Goal: Task Accomplishment & Management: Manage account settings

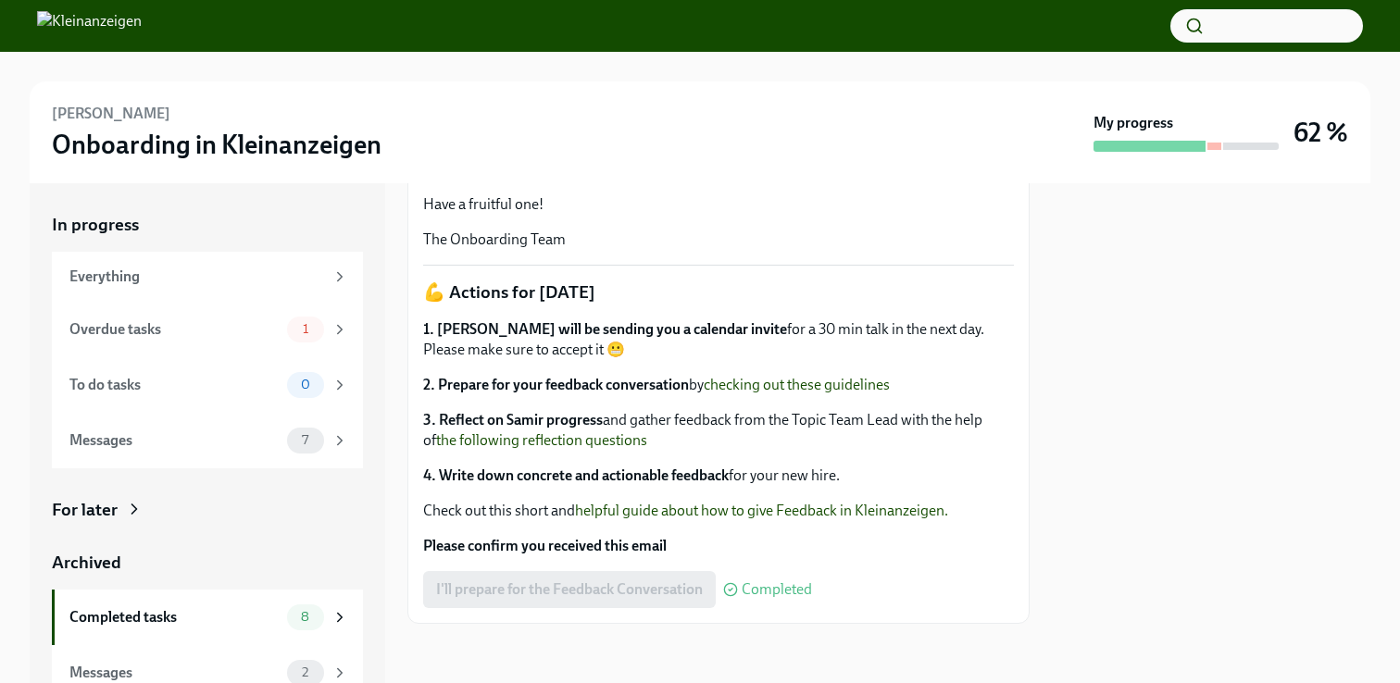
scroll to position [536, 0]
click at [556, 480] on strong "4. Write down concrete and actionable feedback" at bounding box center [576, 476] width 306 height 18
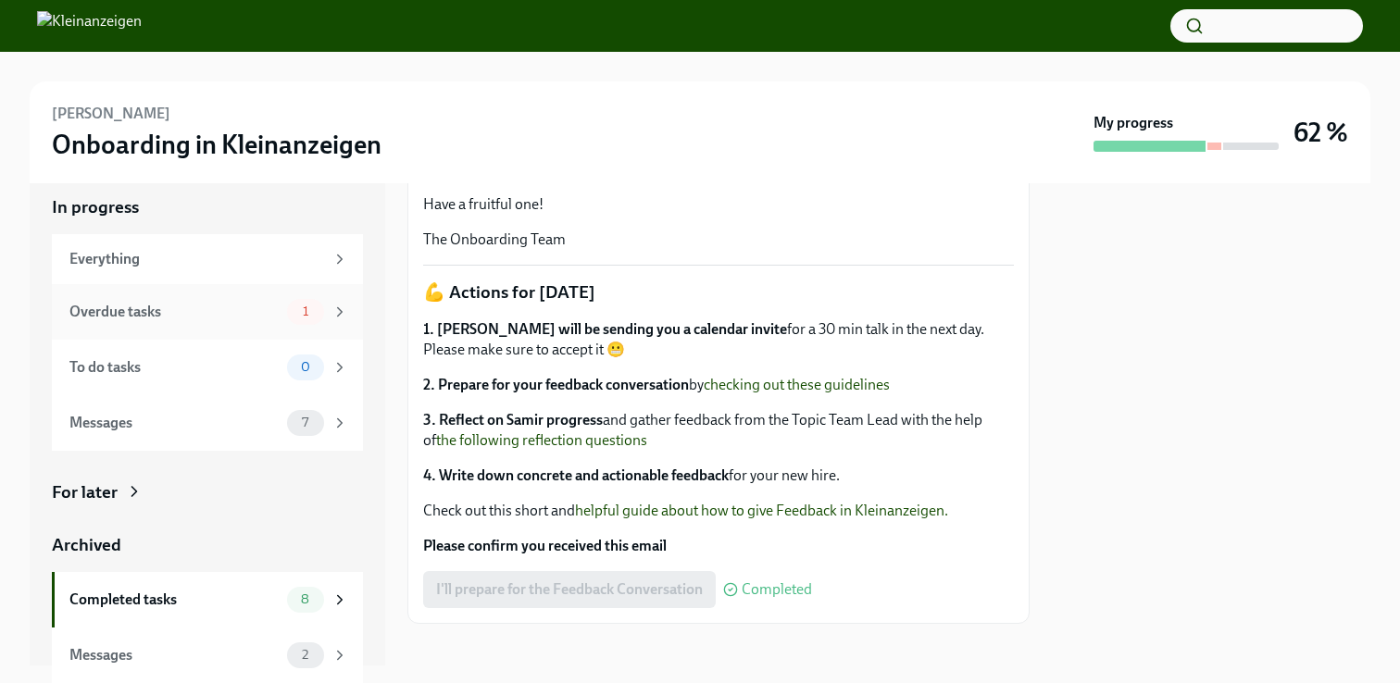
click at [221, 310] on div "Overdue tasks" at bounding box center [174, 312] width 210 height 20
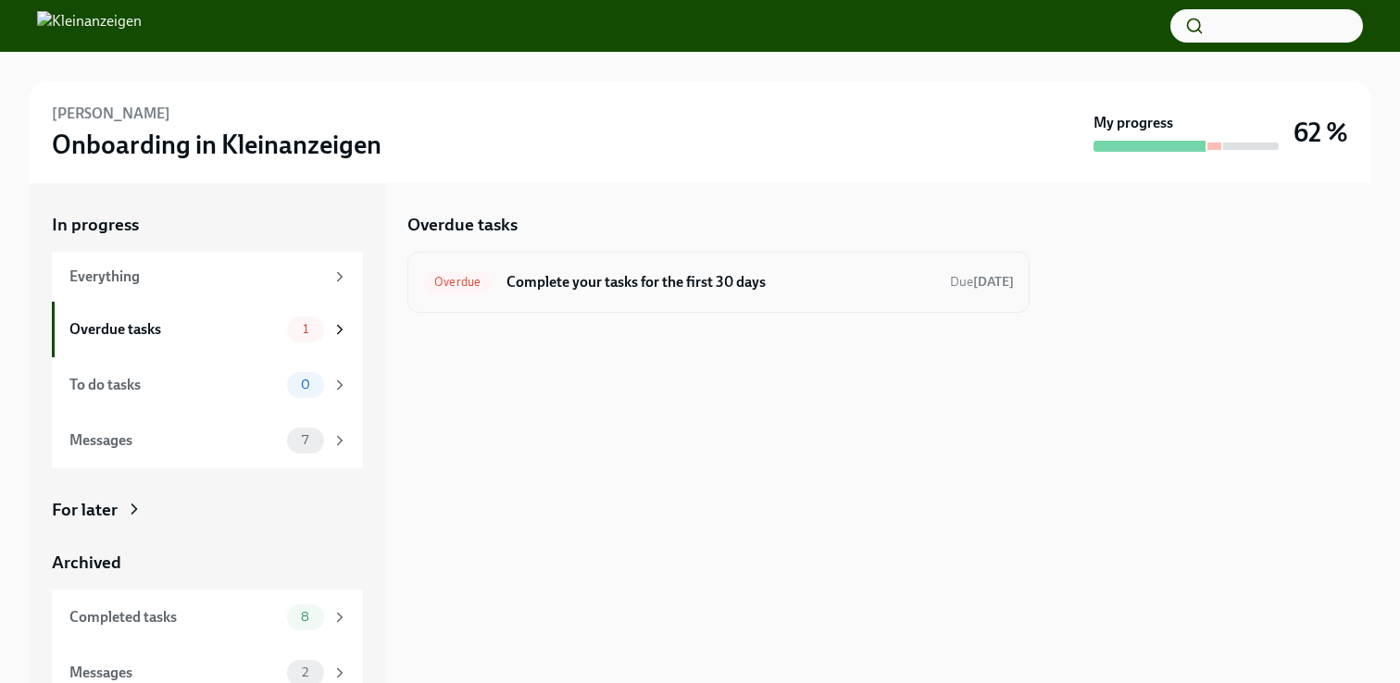
click at [637, 284] on h6 "Complete your tasks for the first 30 days" at bounding box center [720, 282] width 429 height 20
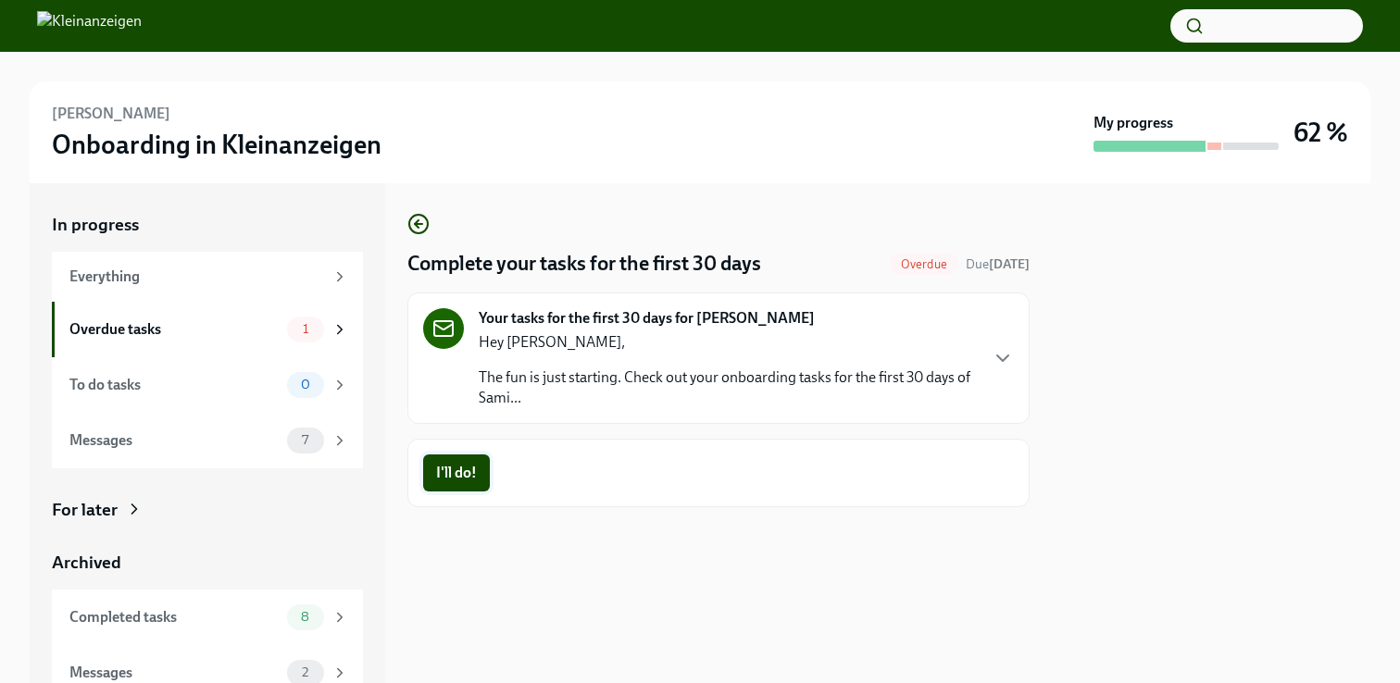
click at [465, 475] on span "I'll do!" at bounding box center [456, 473] width 41 height 19
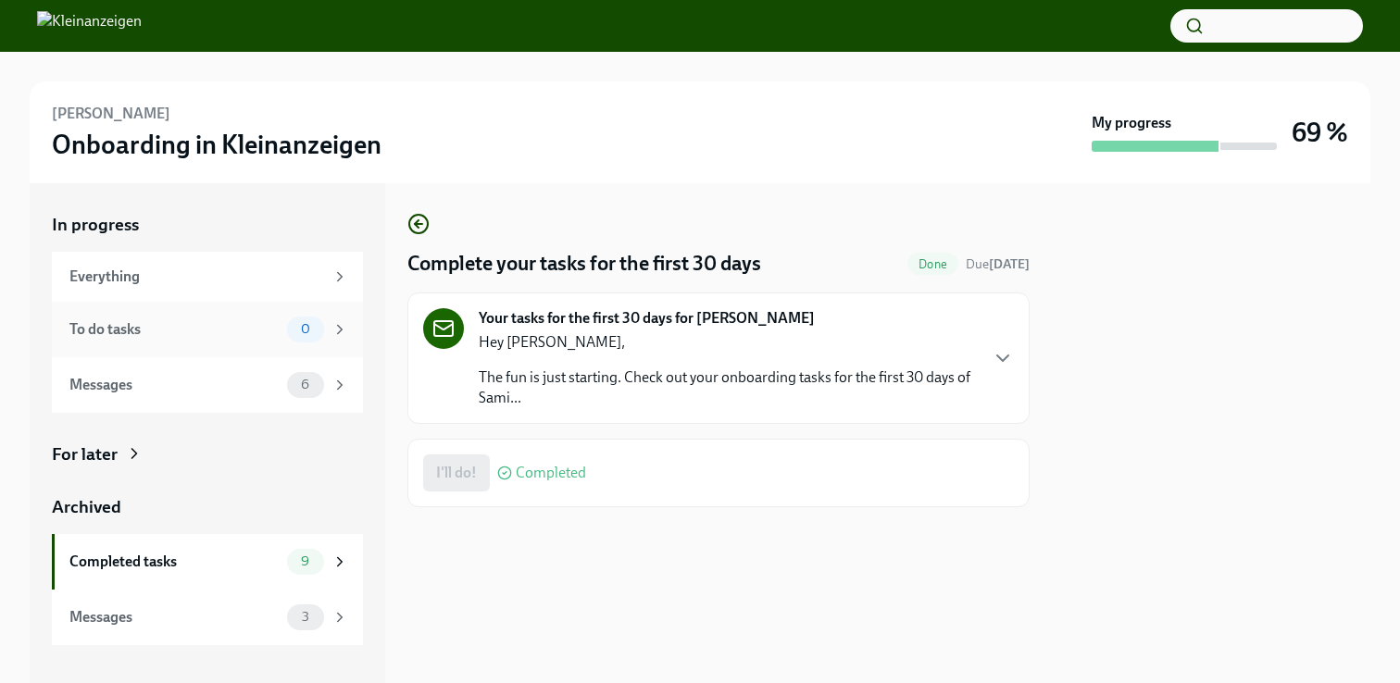
click at [185, 337] on div "To do tasks" at bounding box center [174, 329] width 210 height 20
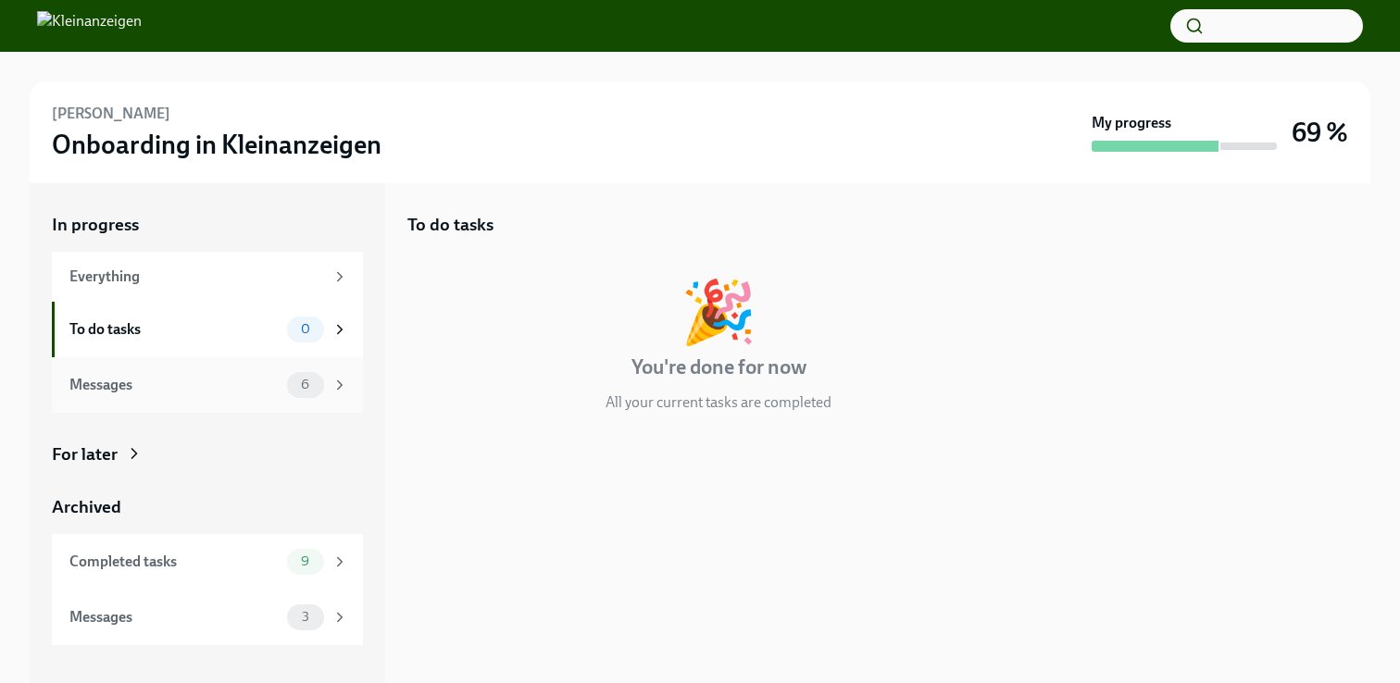
click at [160, 390] on div "Messages" at bounding box center [174, 385] width 210 height 20
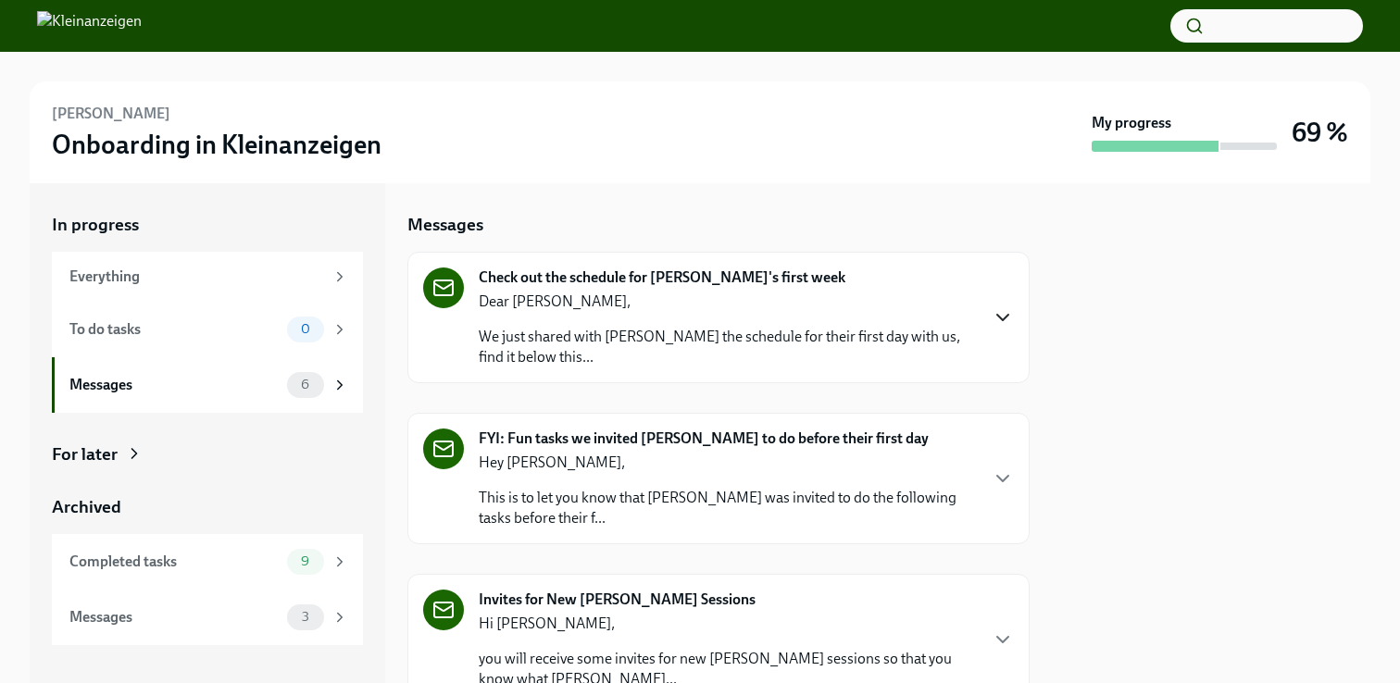
click at [1001, 326] on icon "button" at bounding box center [1003, 317] width 22 height 22
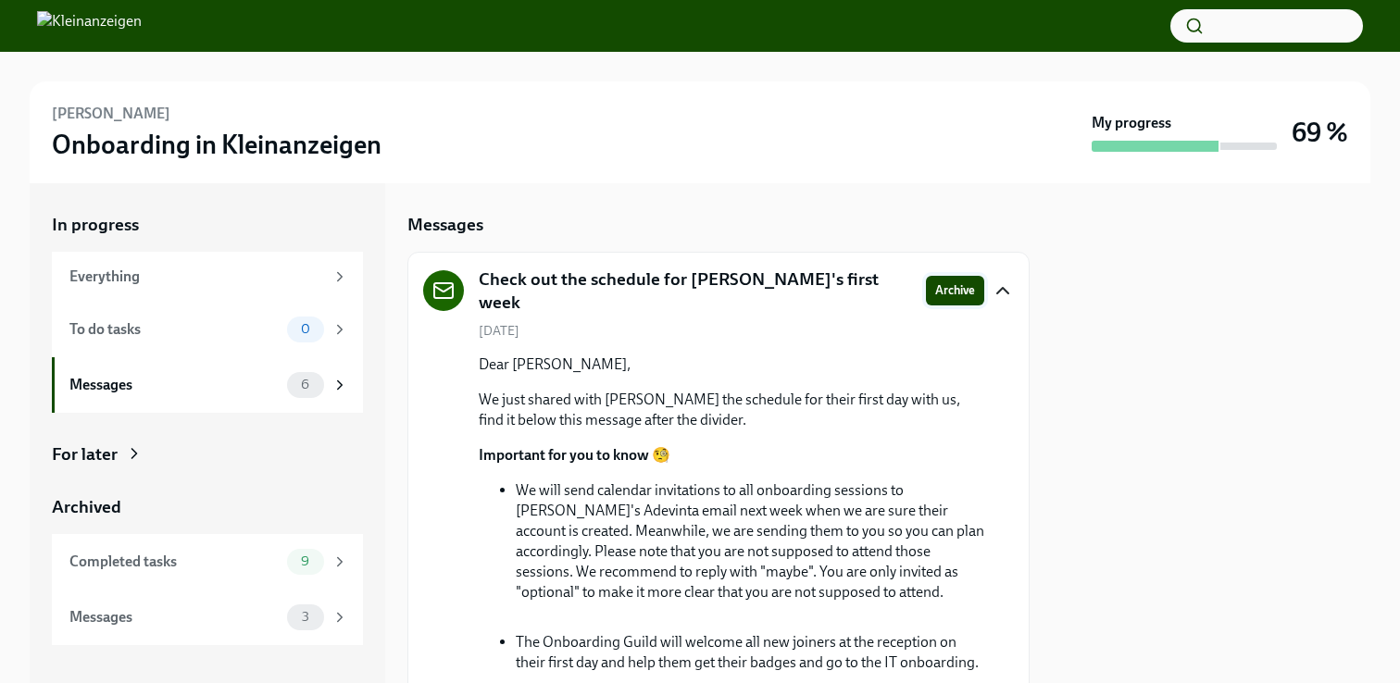
click at [944, 281] on span "Archive" at bounding box center [955, 290] width 40 height 19
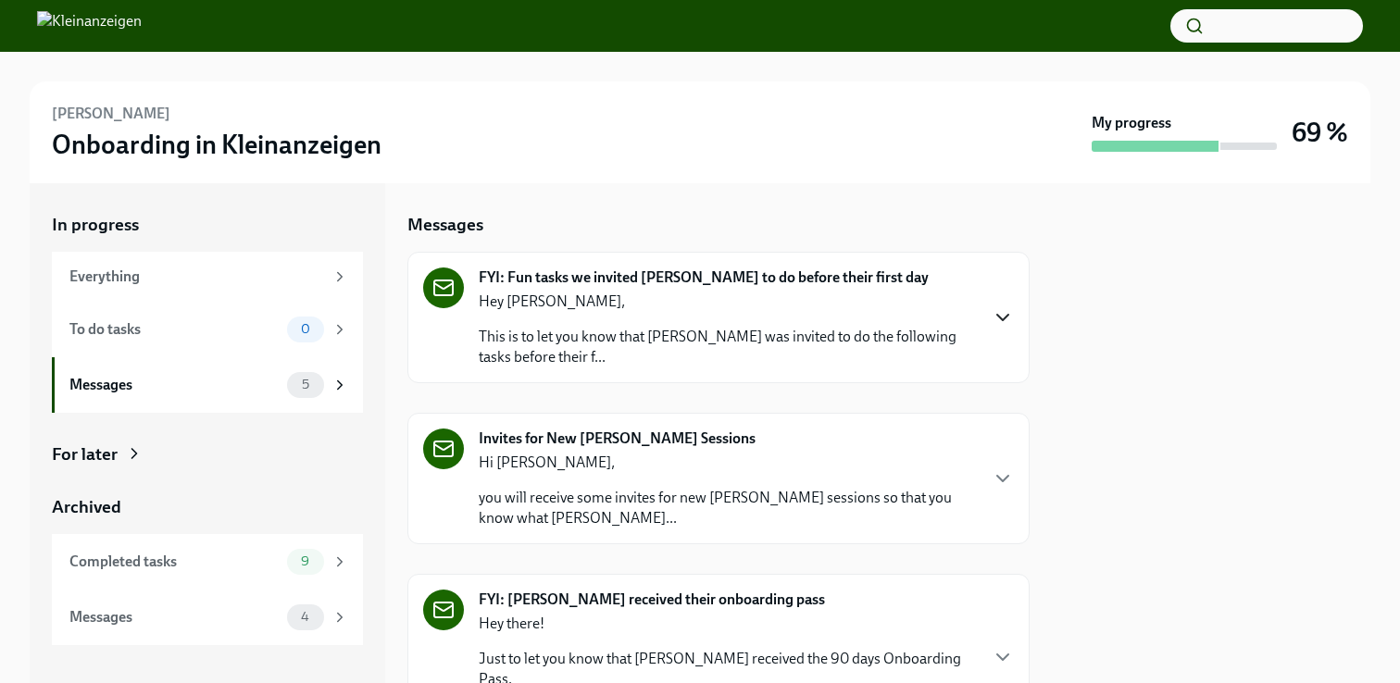
click at [1004, 306] on icon "button" at bounding box center [1003, 317] width 22 height 22
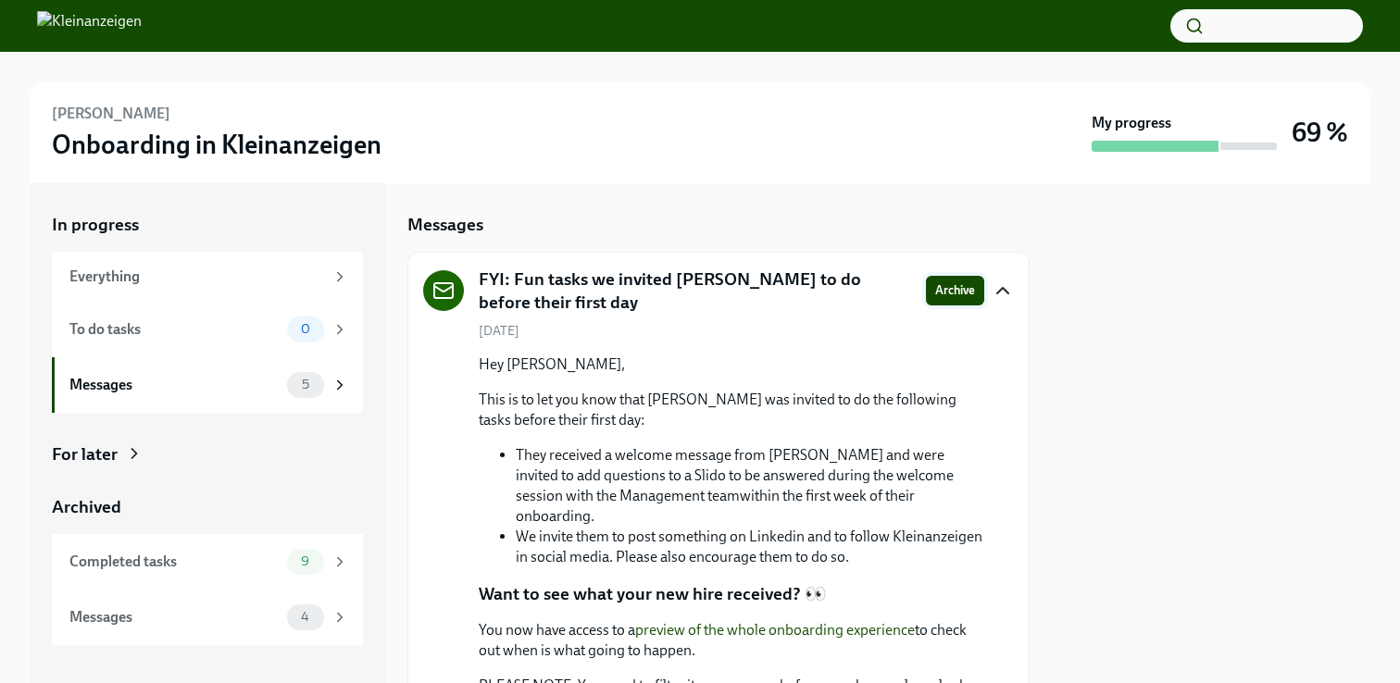
click at [963, 292] on span "Archive" at bounding box center [955, 290] width 40 height 19
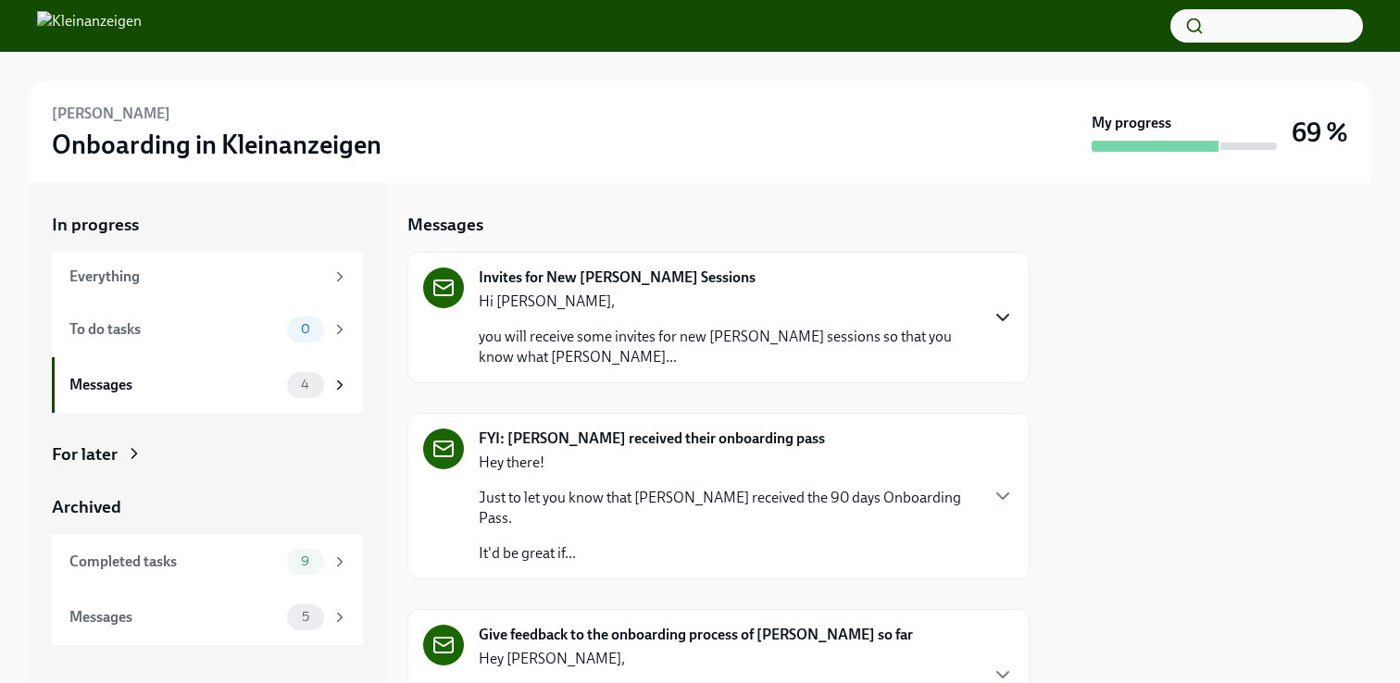
click at [1003, 320] on icon "button" at bounding box center [1003, 317] width 22 height 22
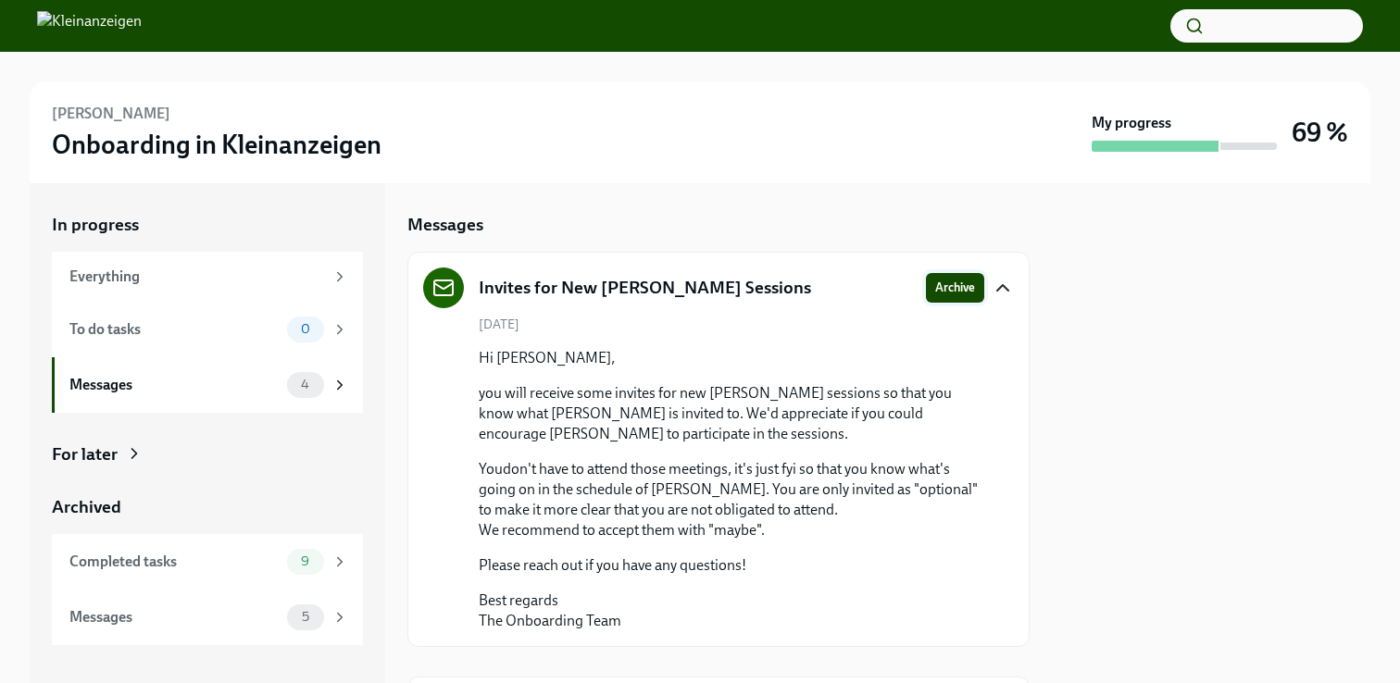
click at [955, 285] on span "Archive" at bounding box center [955, 288] width 40 height 19
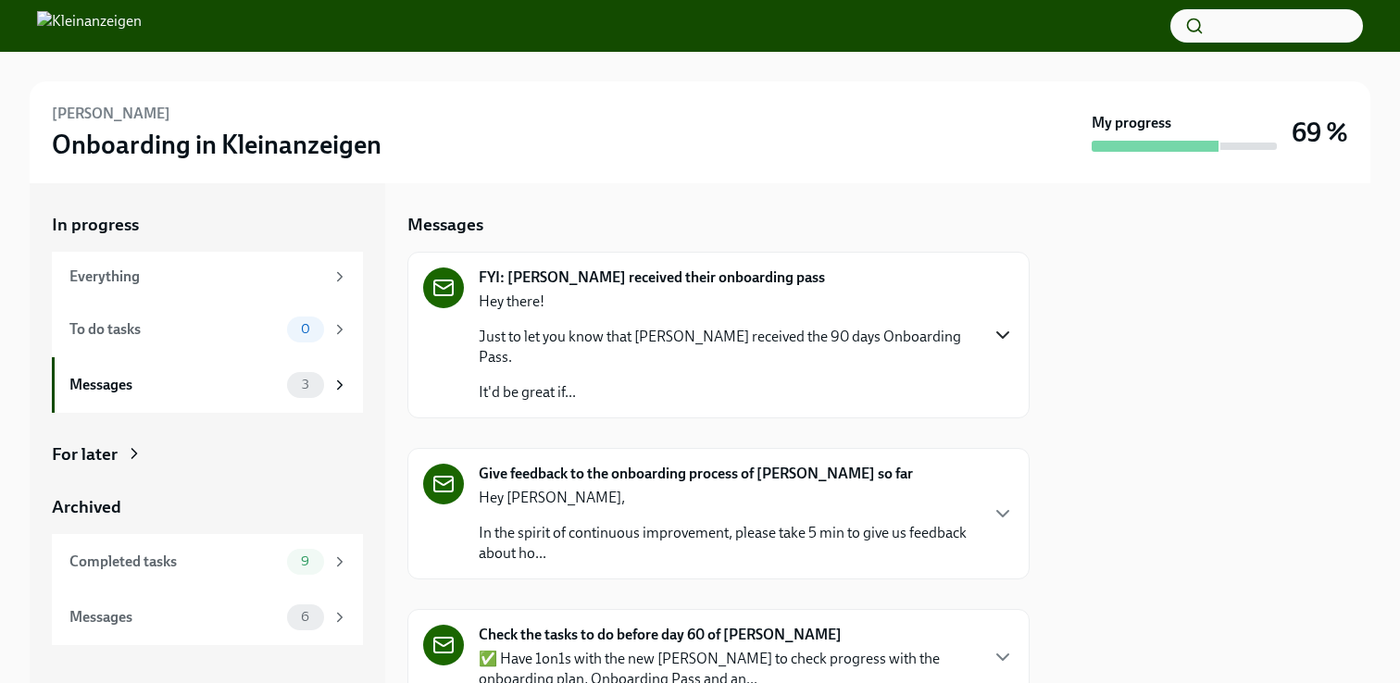
click at [1001, 324] on icon "button" at bounding box center [1003, 335] width 22 height 22
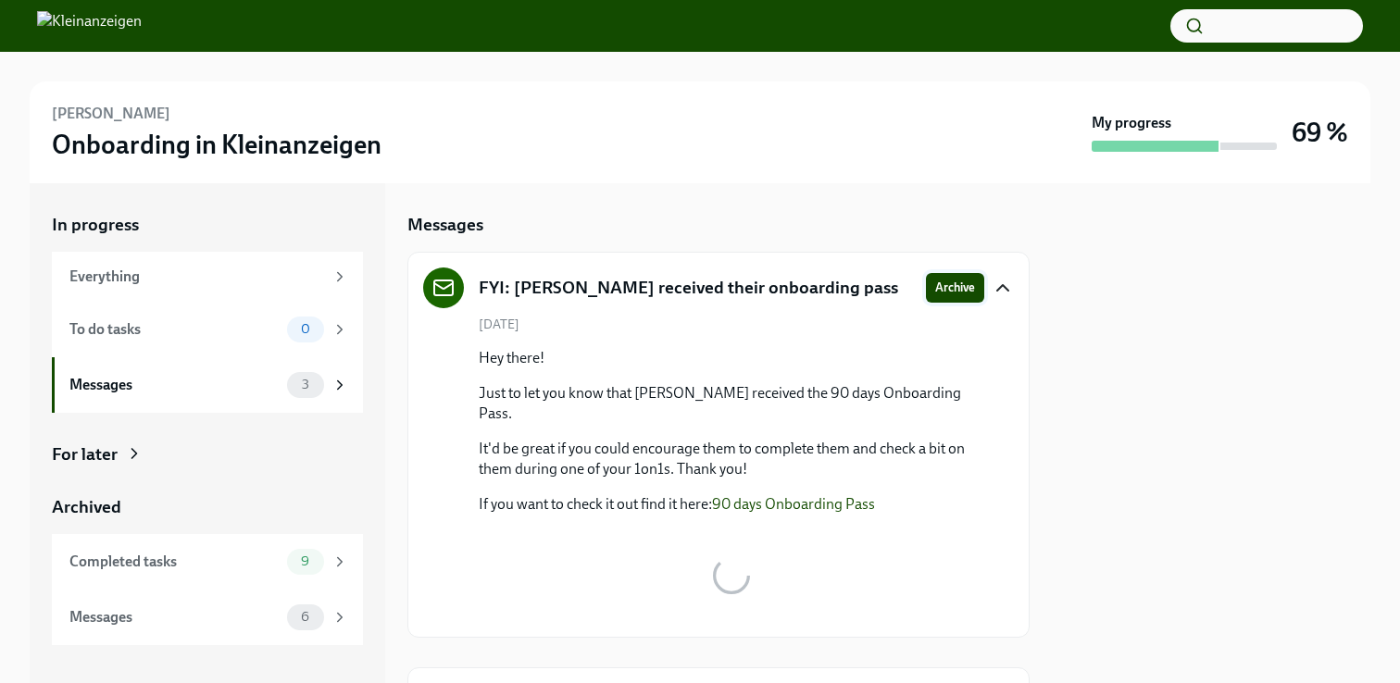
click at [963, 283] on span "Archive" at bounding box center [955, 288] width 40 height 19
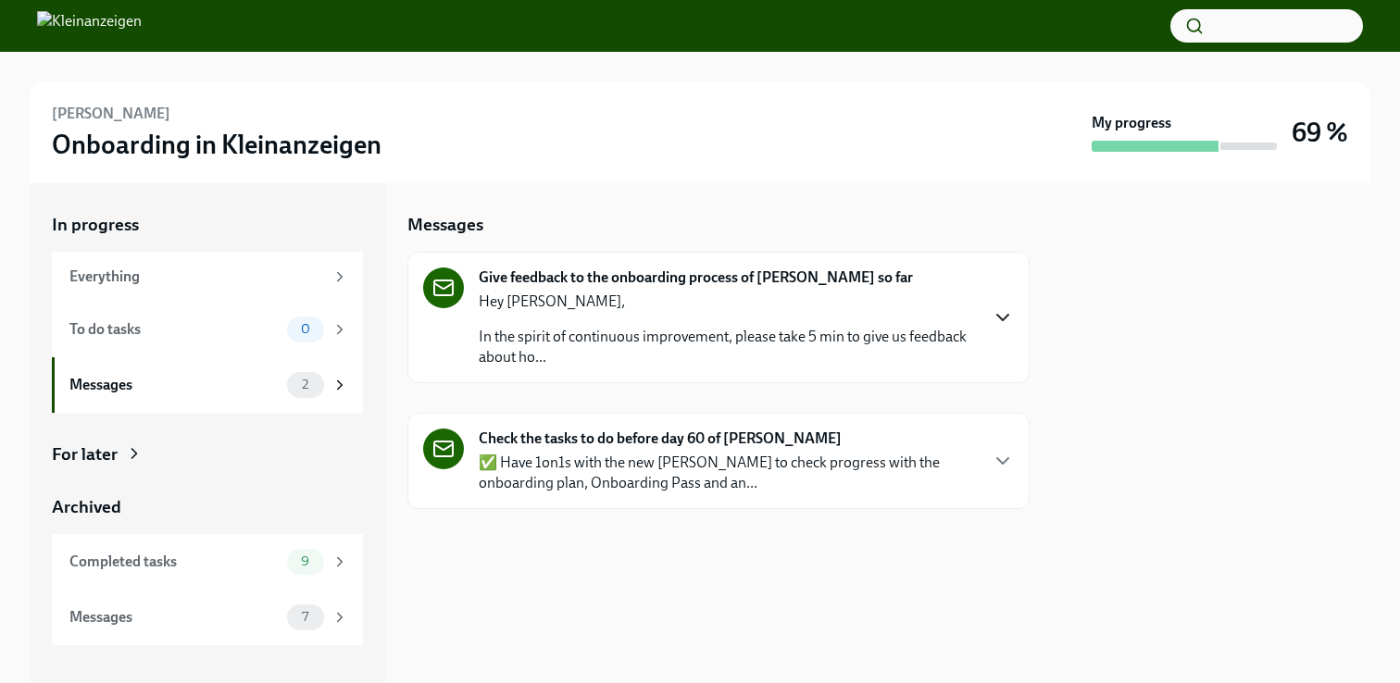
click at [1010, 322] on icon "button" at bounding box center [1003, 317] width 22 height 22
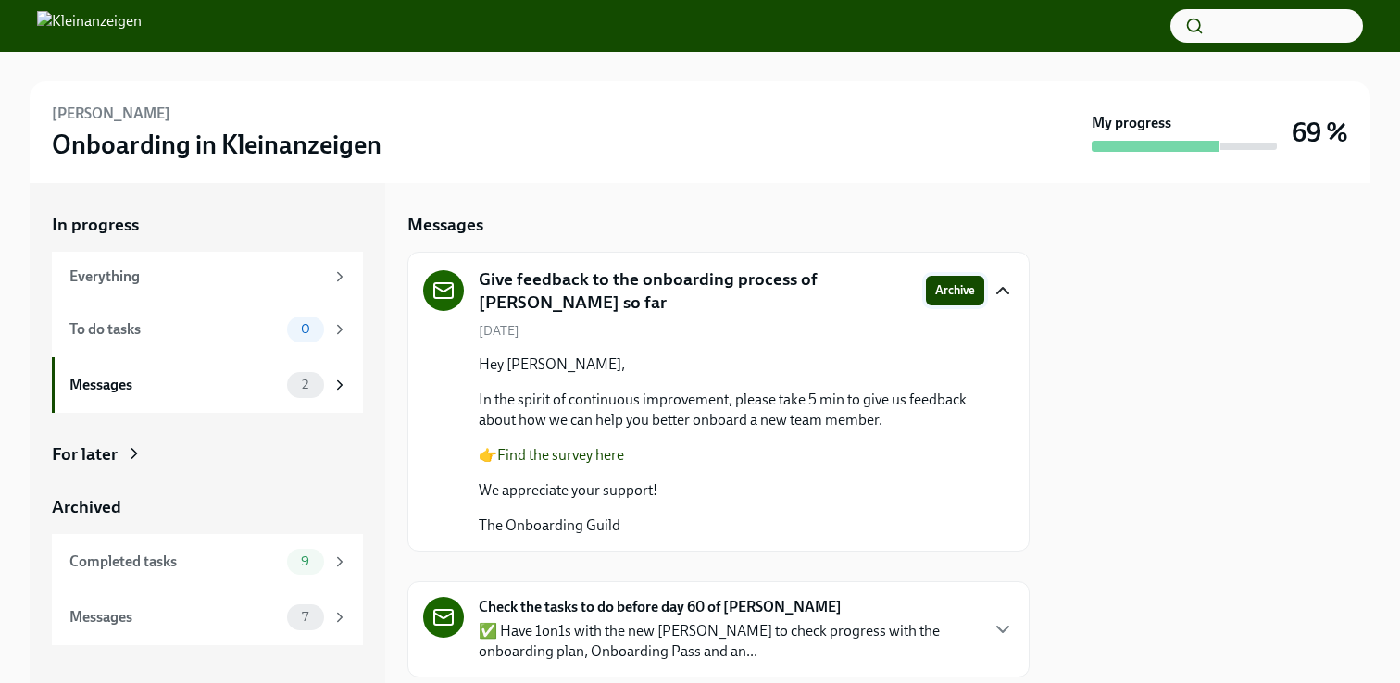
click at [963, 303] on button "Archive" at bounding box center [955, 291] width 58 height 30
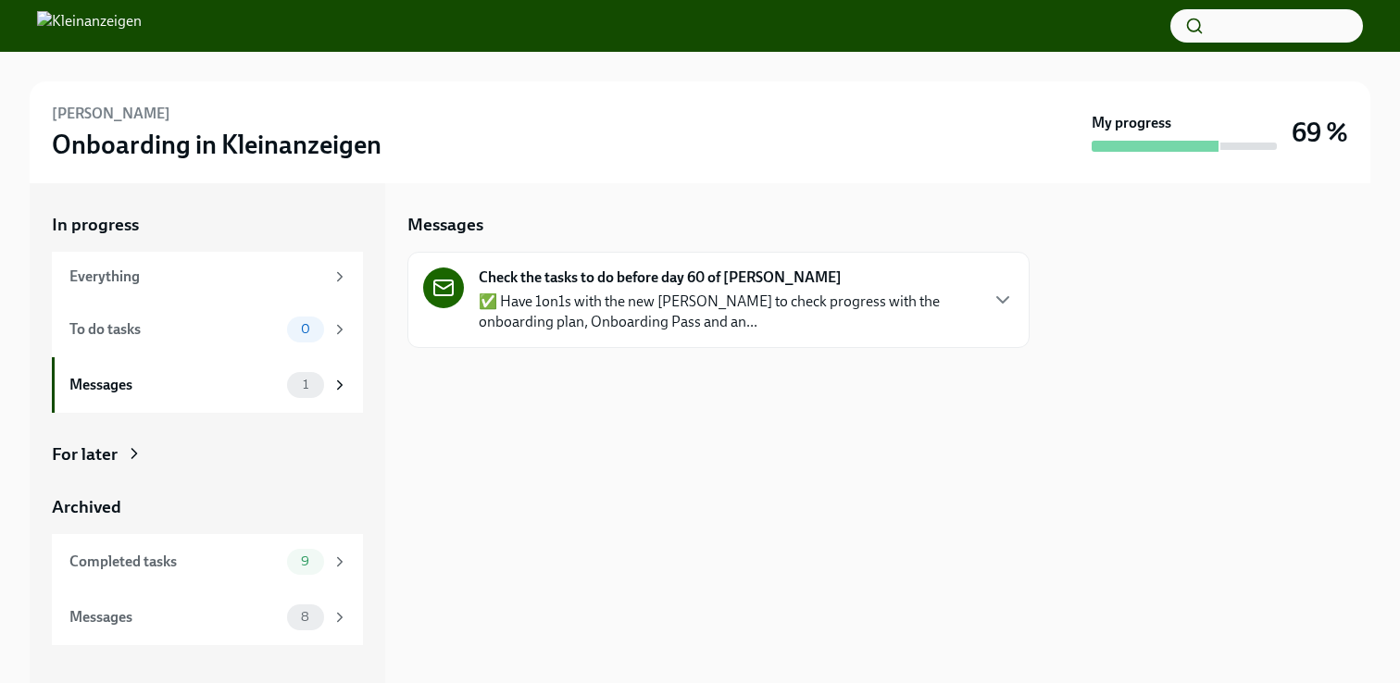
click at [707, 310] on p "✅ Have 1on1s with the new [PERSON_NAME] to check progress with the onboarding p…" at bounding box center [728, 312] width 498 height 41
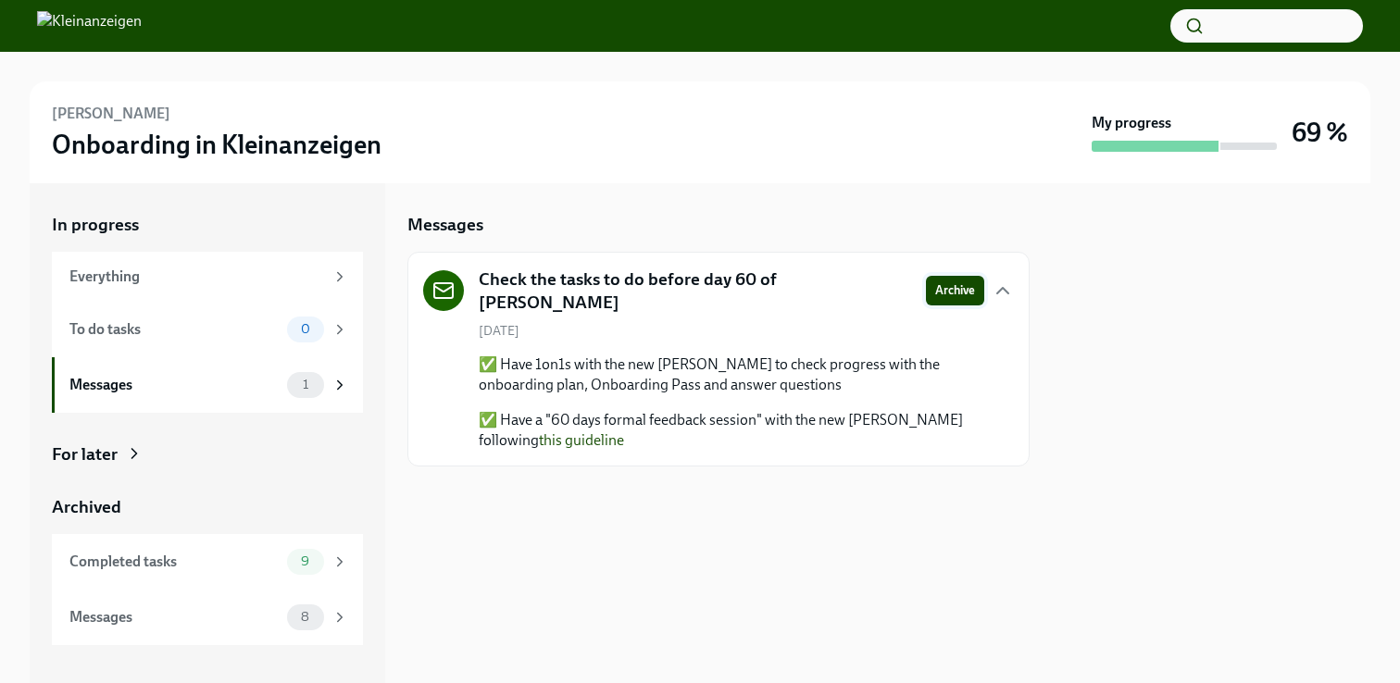
click at [948, 294] on span "Archive" at bounding box center [955, 290] width 40 height 19
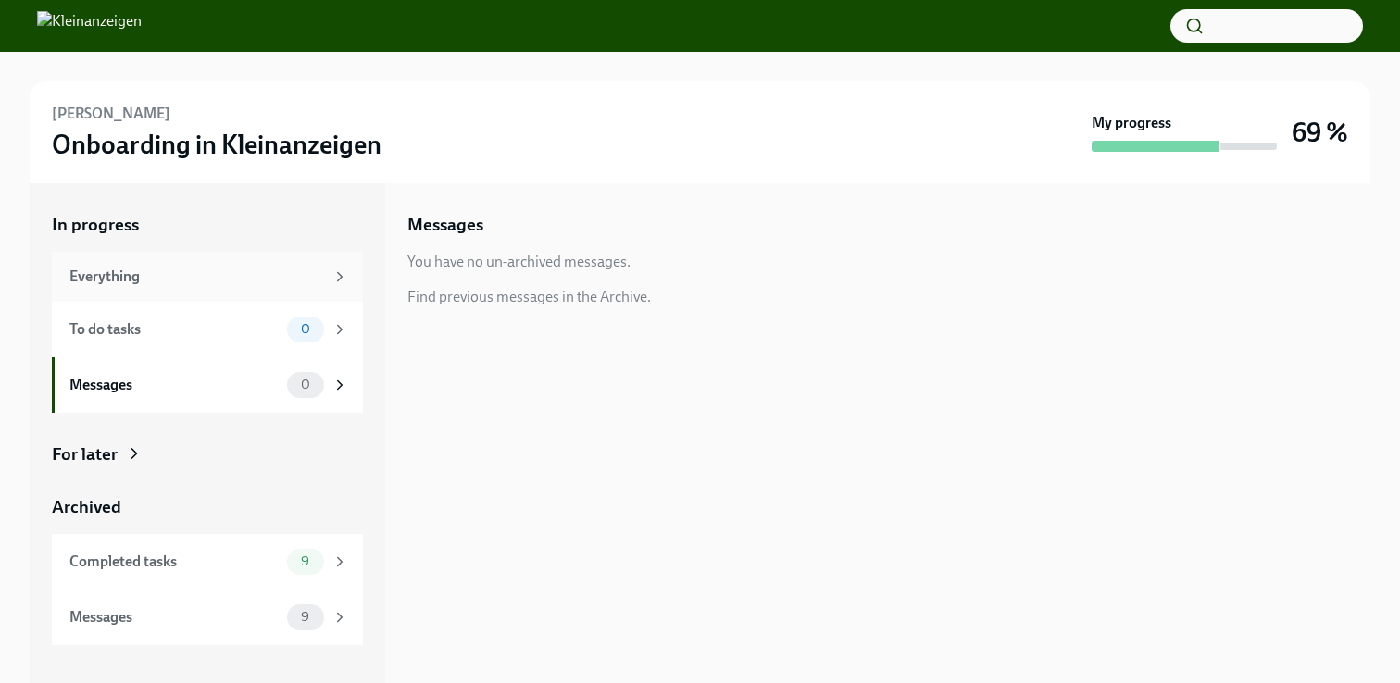
click at [231, 278] on div "Everything" at bounding box center [196, 277] width 255 height 20
